Goal: Task Accomplishment & Management: Use online tool/utility

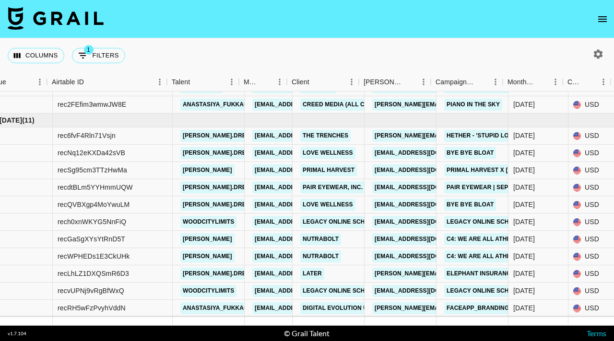
scroll to position [141, 35]
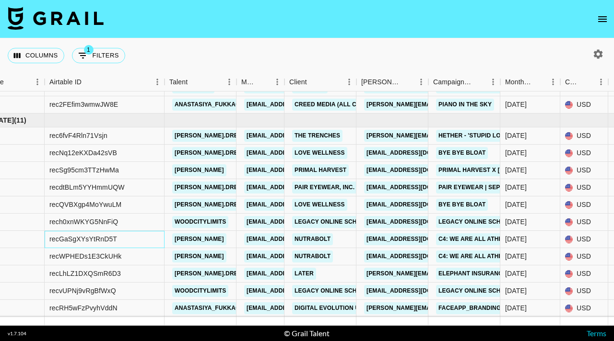
click at [79, 238] on div "recGaSgXYsYtRnD5T" at bounding box center [83, 240] width 68 height 10
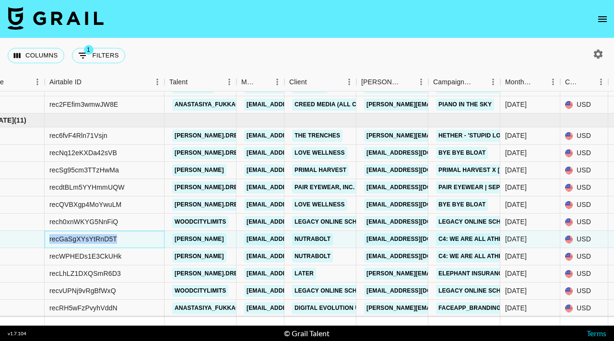
click at [79, 238] on div "recGaSgXYsYtRnD5T" at bounding box center [83, 240] width 68 height 10
copy div "recGaSgXYsYtRnD5T"
click at [75, 256] on div "recWPHEDs1E3CkUHk" at bounding box center [85, 257] width 72 height 10
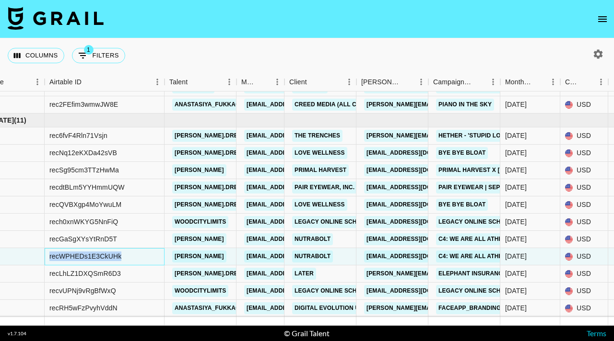
click at [75, 256] on div "recWPHEDs1E3CkUHk" at bounding box center [85, 257] width 72 height 10
copy div "recWPHEDs1E3CkUHk"
click at [200, 66] on div "Columns 1 Filters + Booking" at bounding box center [307, 55] width 614 height 35
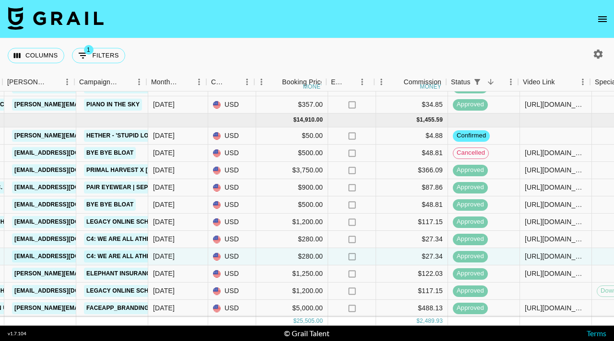
scroll to position [141, 392]
